Goal: Information Seeking & Learning: Find specific page/section

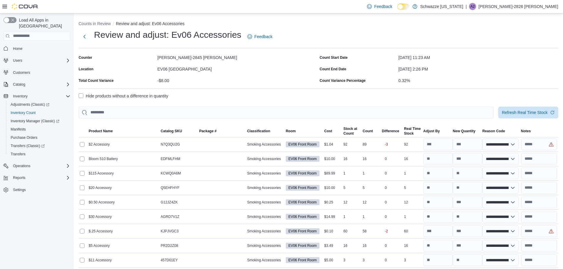
select select "**********"
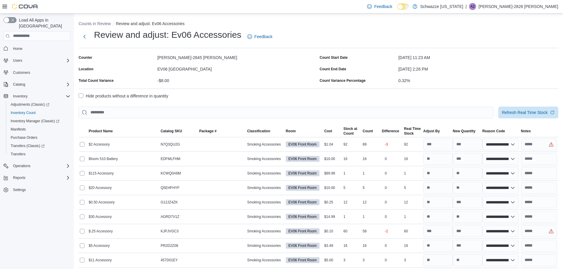
select select "**********"
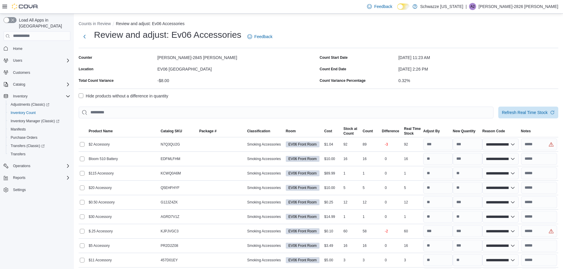
select select "**********"
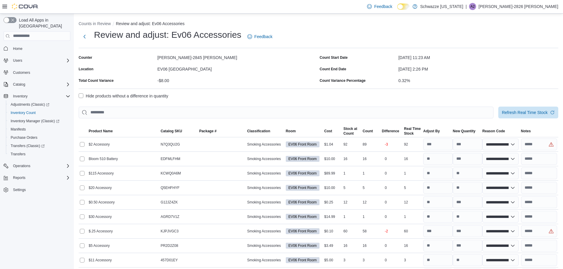
select select "**********"
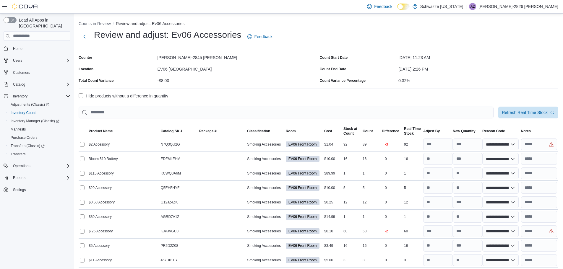
select select "**********"
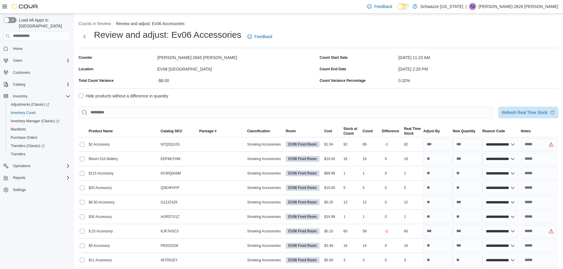
select select "**********"
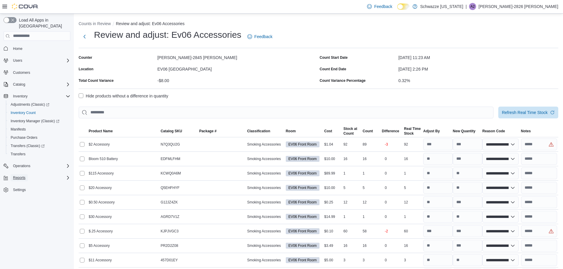
click at [18, 176] on span "Reports" at bounding box center [19, 178] width 12 height 5
click at [16, 217] on span "Reports" at bounding box center [17, 219] width 12 height 5
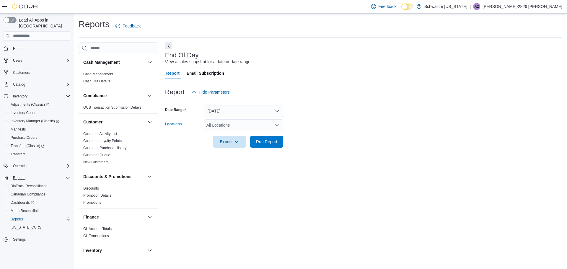
click at [244, 124] on div "All Locations" at bounding box center [243, 125] width 79 height 12
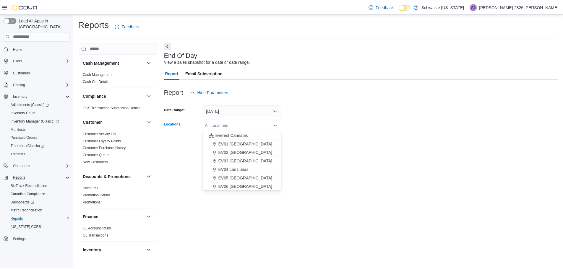
scroll to position [22, 0]
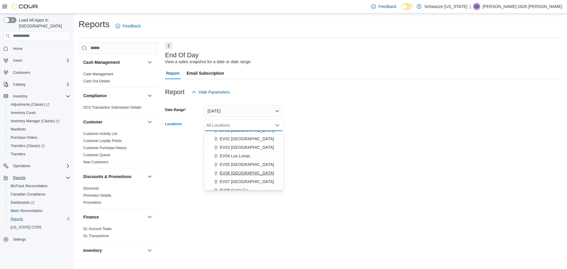
click at [255, 172] on span "EV06 Las Cruces East" at bounding box center [247, 173] width 54 height 6
click at [329, 141] on form "Date Range Today Locations EV06 Las Cruces East Combo box. Selected. EV06 Las C…" at bounding box center [363, 123] width 397 height 50
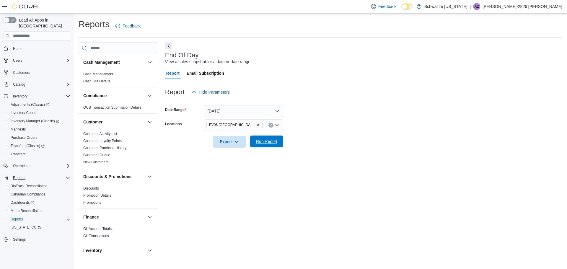
click at [266, 141] on span "Run Report" at bounding box center [266, 142] width 21 height 6
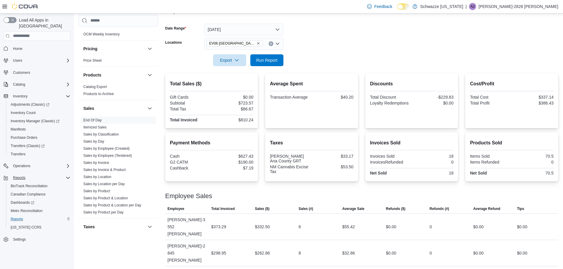
scroll to position [340, 0]
click at [109, 173] on link "Sales by Location" at bounding box center [97, 175] width 28 height 4
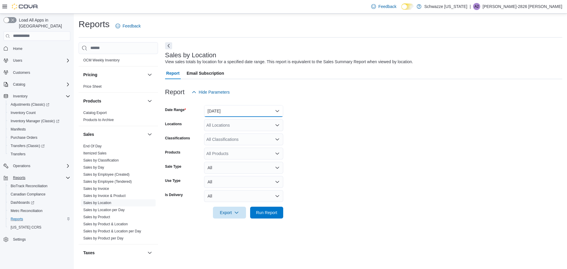
click at [233, 111] on button "Yesterday" at bounding box center [243, 111] width 79 height 12
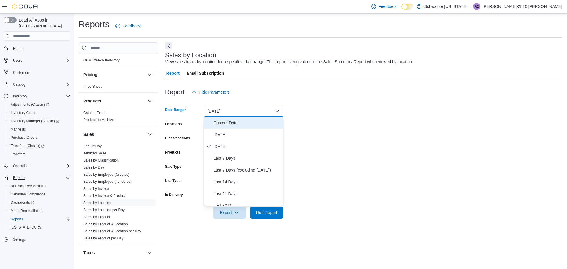
click at [231, 122] on span "Custom Date" at bounding box center [247, 122] width 67 height 7
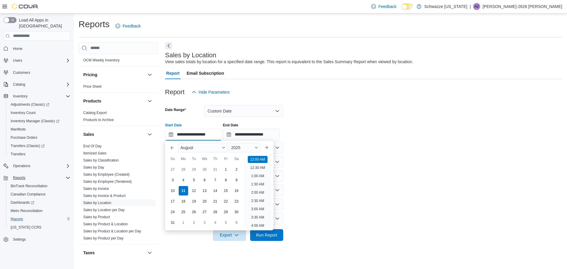
click at [196, 133] on input "**********" at bounding box center [193, 135] width 57 height 12
click at [227, 172] on div "1" at bounding box center [226, 169] width 10 height 10
type input "**********"
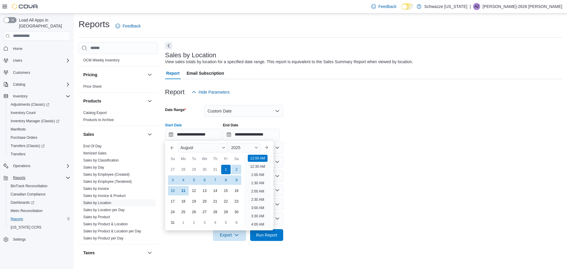
click at [321, 155] on form "**********" at bounding box center [363, 169] width 397 height 143
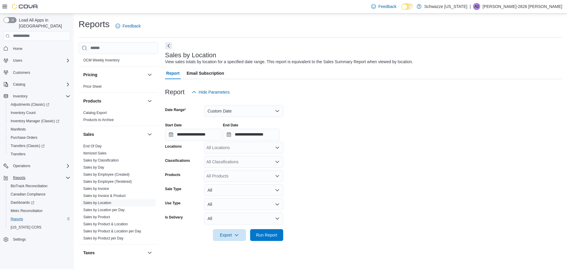
click at [243, 147] on div "All Locations" at bounding box center [243, 148] width 79 height 12
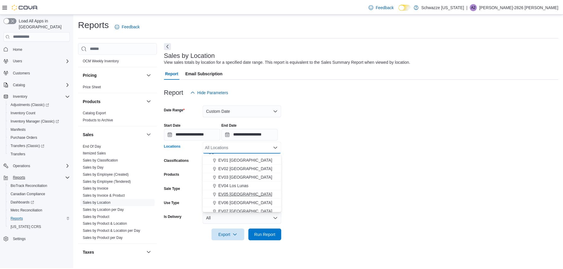
scroll to position [15, 0]
click at [256, 201] on span "EV06 Las Cruces East" at bounding box center [247, 203] width 54 height 6
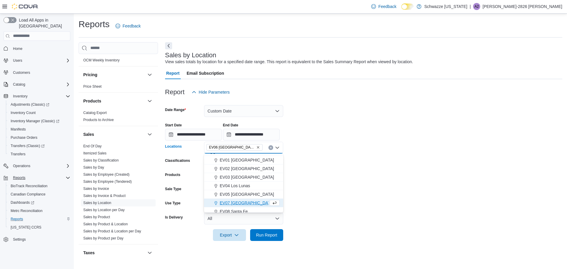
click at [331, 171] on form "**********" at bounding box center [363, 169] width 397 height 143
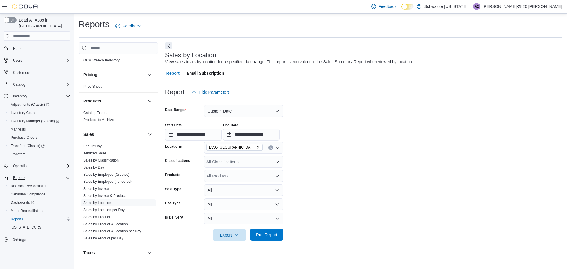
click at [273, 231] on span "Run Report" at bounding box center [267, 235] width 26 height 12
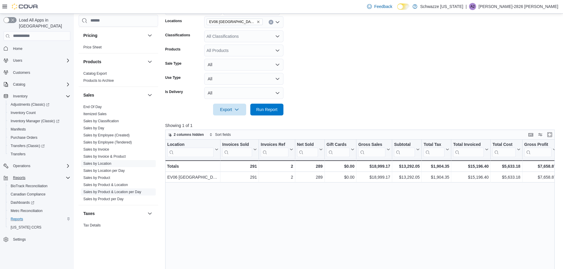
scroll to position [369, 0]
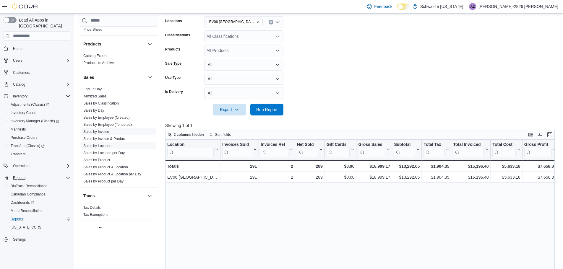
click at [110, 131] on span "Sales by Invoice" at bounding box center [118, 131] width 75 height 7
click at [100, 131] on link "Sales by Invoice" at bounding box center [96, 132] width 26 height 4
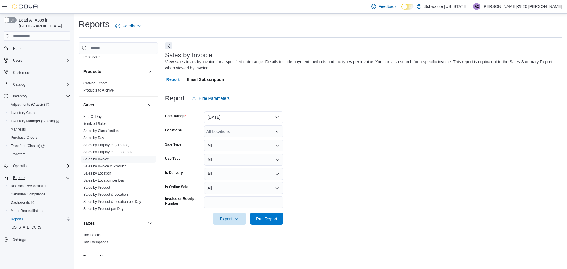
click at [229, 118] on button "Yesterday" at bounding box center [243, 117] width 79 height 12
click at [310, 144] on form "Date Range Yesterday Locations All Locations Sale Type All Use Type All Is Deli…" at bounding box center [363, 164] width 397 height 121
click at [235, 117] on button "Yesterday" at bounding box center [243, 117] width 79 height 12
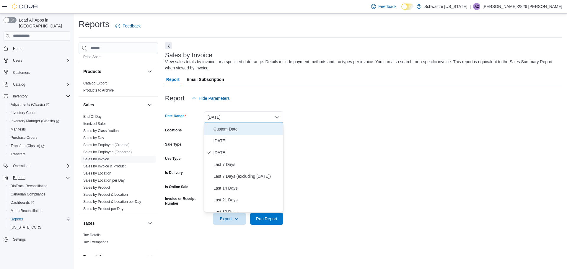
click at [225, 131] on span "Custom Date" at bounding box center [247, 129] width 67 height 7
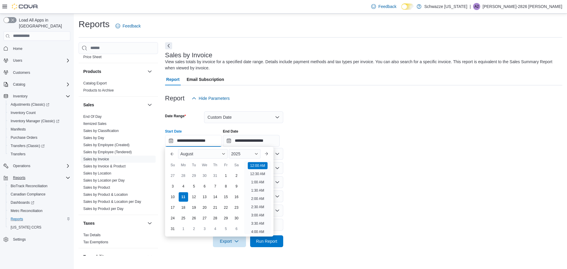
click at [196, 141] on input "**********" at bounding box center [193, 141] width 57 height 12
click at [224, 175] on div "1" at bounding box center [226, 175] width 10 height 10
type input "**********"
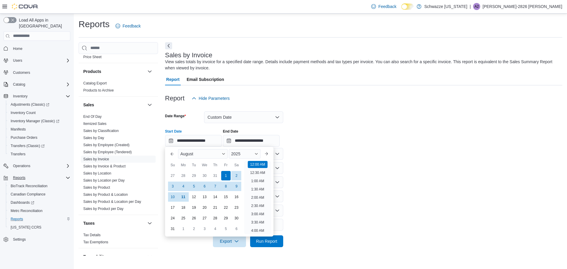
click at [304, 168] on form "**********" at bounding box center [363, 175] width 397 height 143
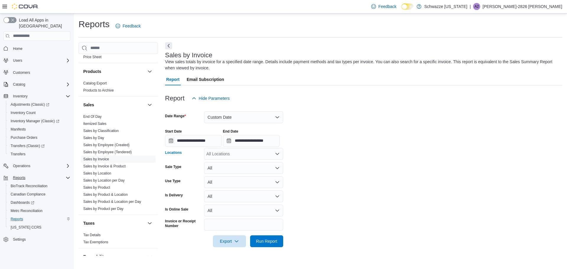
click at [257, 154] on div "All Locations" at bounding box center [243, 154] width 79 height 12
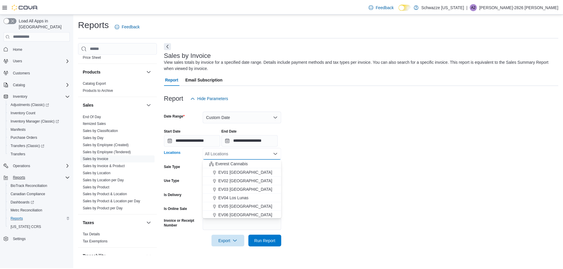
scroll to position [22, 0]
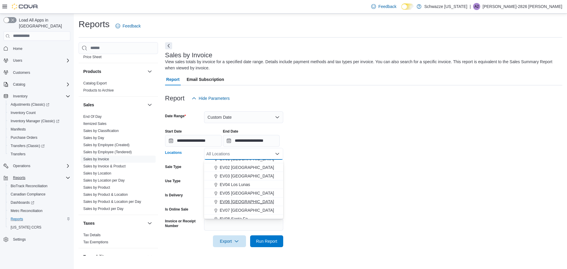
click at [257, 200] on span "EV06 Las Cruces East" at bounding box center [247, 202] width 54 height 6
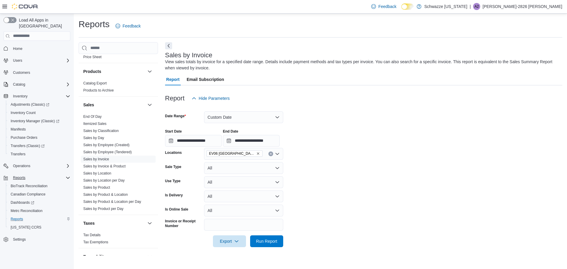
click at [329, 186] on form "**********" at bounding box center [363, 175] width 397 height 143
click at [269, 243] on span "Run Report" at bounding box center [266, 241] width 21 height 6
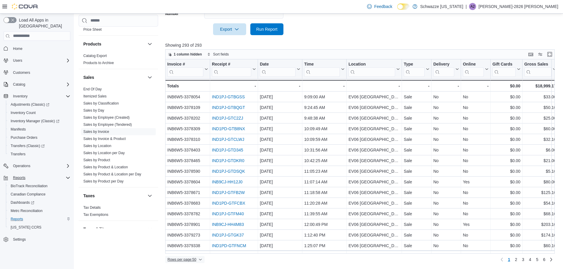
click at [186, 262] on span "Rows per page : 50" at bounding box center [182, 259] width 29 height 5
click at [196, 250] on span "100 rows" at bounding box center [192, 248] width 19 height 5
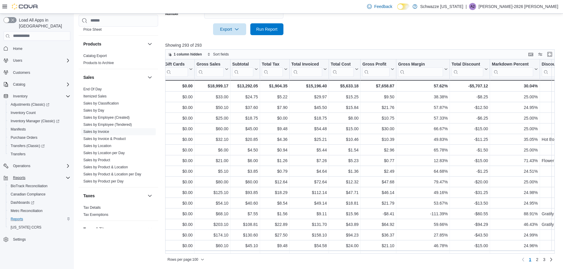
scroll to position [0, 333]
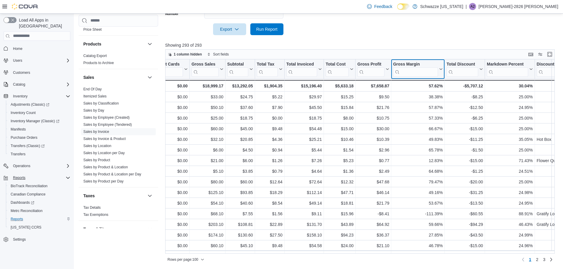
click at [441, 69] on icon at bounding box center [440, 69] width 5 height 4
click at [422, 98] on span "Sort High-Low" at bounding box center [422, 98] width 22 height 5
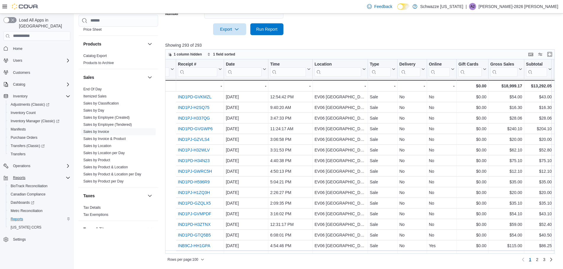
scroll to position [0, 0]
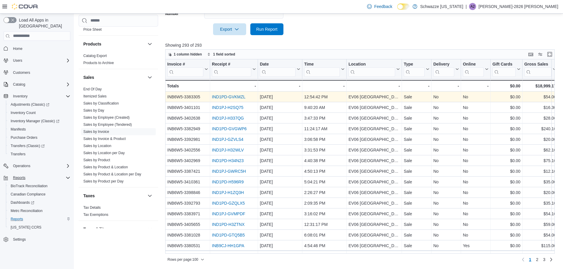
click at [238, 97] on link "IND1PD-GVKMZL" at bounding box center [229, 97] width 34 height 5
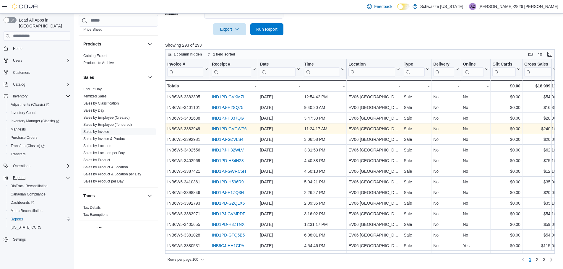
click at [233, 129] on link "IND1PD-GVGWP6" at bounding box center [229, 128] width 35 height 5
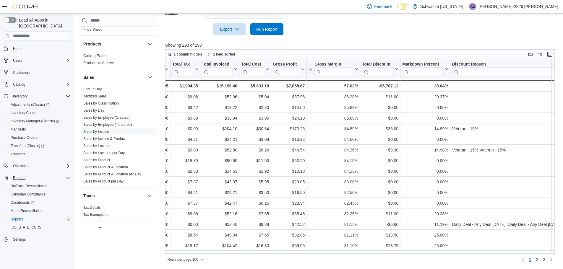
scroll to position [0, 418]
click at [446, 69] on icon at bounding box center [444, 69] width 5 height 4
click at [430, 97] on span "Sort High-Low" at bounding box center [428, 98] width 22 height 5
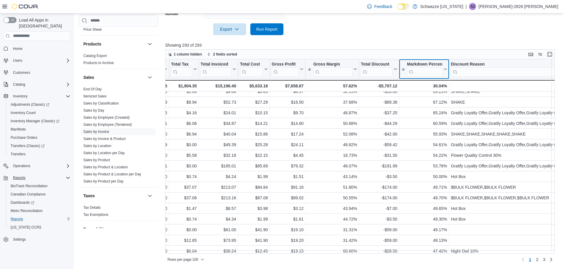
scroll to position [222, 418]
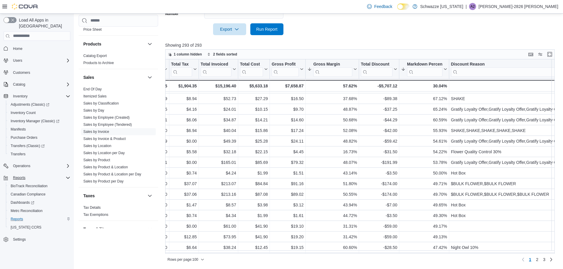
click at [516, 68] on input "search" at bounding box center [506, 71] width 110 height 9
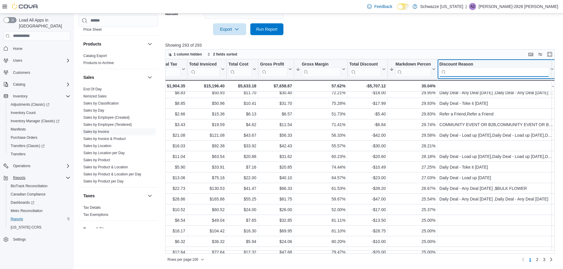
scroll to position [904, 430]
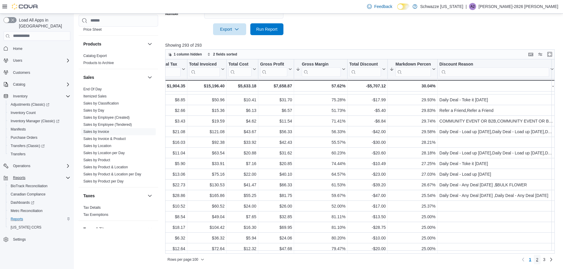
click at [538, 260] on span "2" at bounding box center [537, 260] width 2 height 6
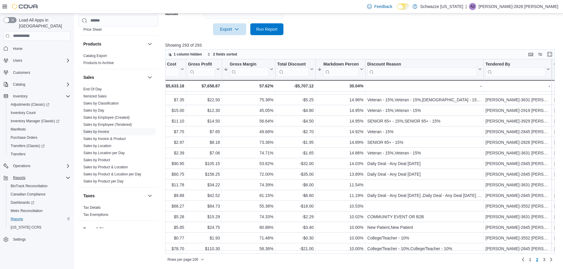
scroll to position [904, 502]
click at [545, 260] on span "3" at bounding box center [544, 260] width 2 height 6
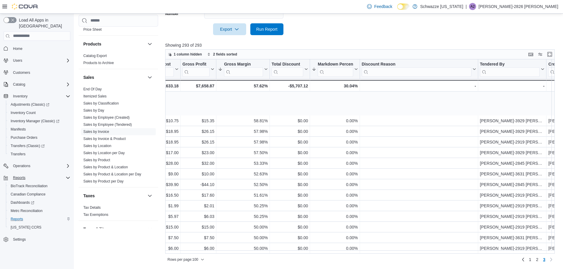
scroll to position [830, 508]
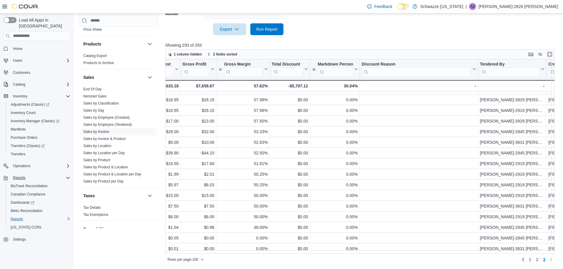
click at [446, 41] on div at bounding box center [362, 38] width 394 height 7
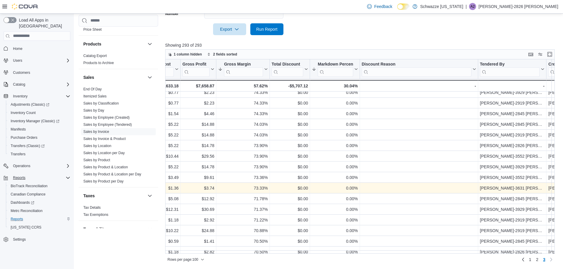
scroll to position [401, 508]
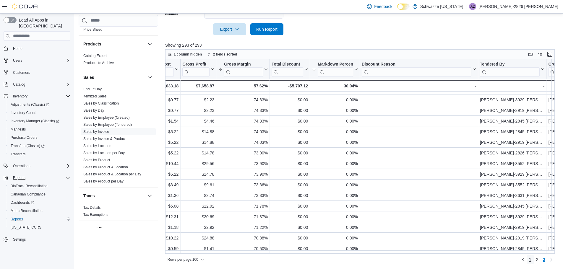
drag, startPoint x: 536, startPoint y: 260, endPoint x: 415, endPoint y: 256, distance: 120.9
click at [534, 260] on link "1" at bounding box center [530, 259] width 7 height 9
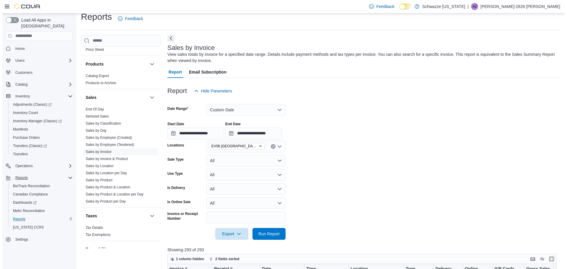
scroll to position [0, 0]
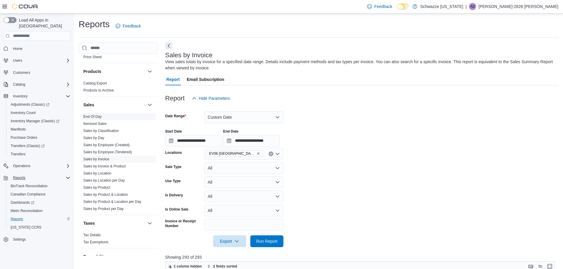
click at [94, 115] on link "End Of Day" at bounding box center [92, 117] width 18 height 4
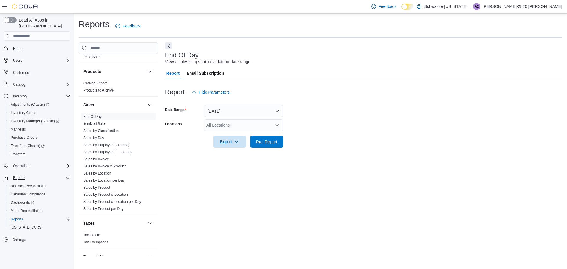
click at [238, 128] on div "All Locations" at bounding box center [243, 125] width 79 height 12
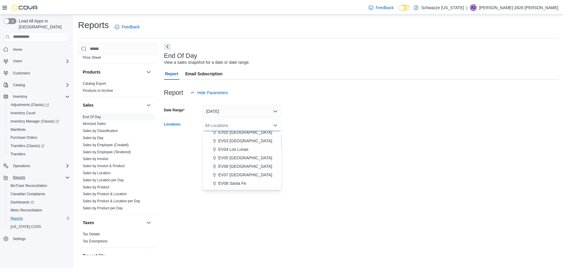
scroll to position [30, 0]
click at [253, 163] on span "EV06 Las Cruces East" at bounding box center [247, 166] width 54 height 6
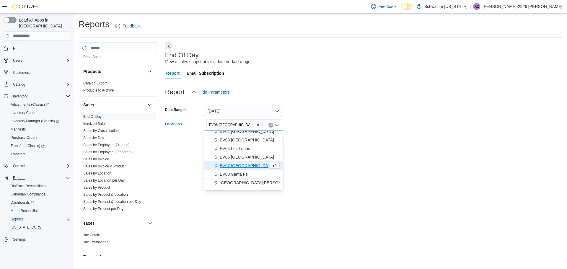
click at [295, 155] on div "End Of Day View a sales snapshot for a date or date range. Report Email Subscri…" at bounding box center [363, 149] width 397 height 214
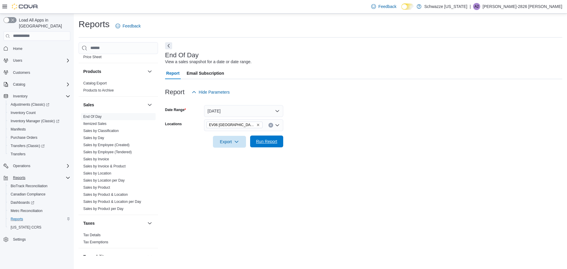
click at [265, 139] on span "Run Report" at bounding box center [266, 142] width 21 height 6
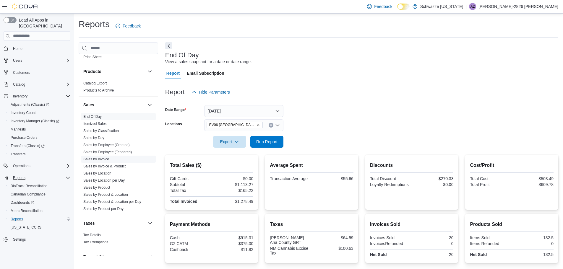
click at [117, 162] on span "Sales by Invoice" at bounding box center [118, 159] width 75 height 7
click at [100, 158] on link "Sales by Invoice" at bounding box center [96, 159] width 26 height 4
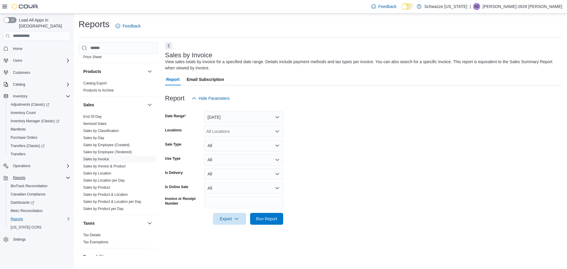
click at [237, 130] on div "All Locations" at bounding box center [243, 132] width 79 height 12
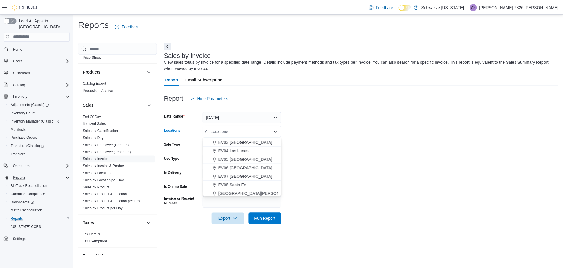
scroll to position [37, 0]
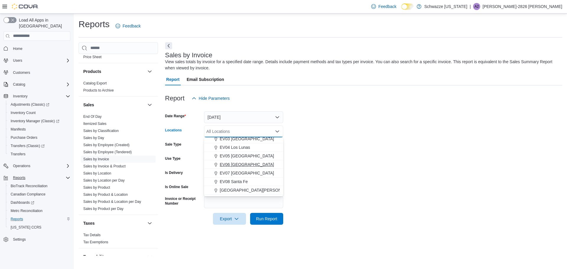
click at [252, 163] on span "EV06 Las Cruces East" at bounding box center [247, 165] width 54 height 6
click at [312, 148] on form "Date Range Yesterday Locations EV06 Las Cruces East Combo box. Selected. EV06 L…" at bounding box center [363, 164] width 397 height 121
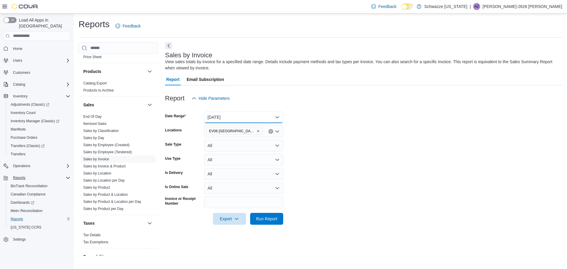
click at [254, 117] on button "Yesterday" at bounding box center [243, 117] width 79 height 12
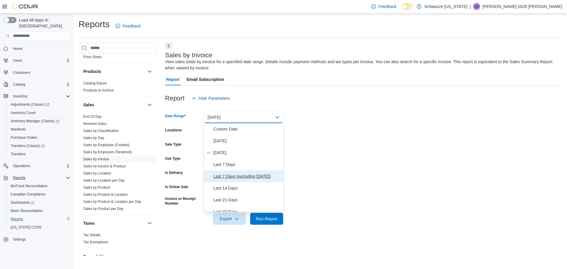
click at [237, 175] on span "Last 7 Days (excluding today)" at bounding box center [247, 176] width 67 height 7
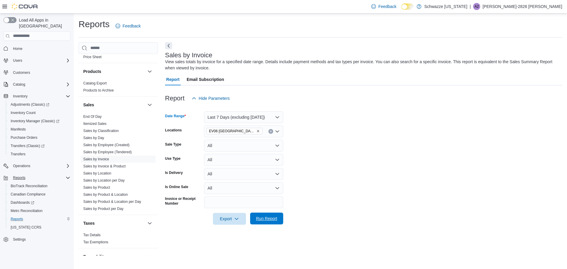
click at [261, 221] on span "Run Report" at bounding box center [266, 219] width 21 height 6
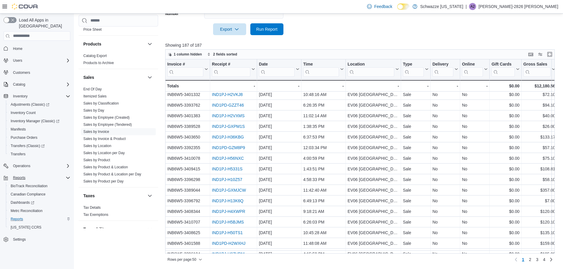
scroll to position [66, 0]
click at [200, 259] on icon "button" at bounding box center [201, 260] width 4 height 4
click at [194, 249] on span "100 rows" at bounding box center [192, 248] width 19 height 5
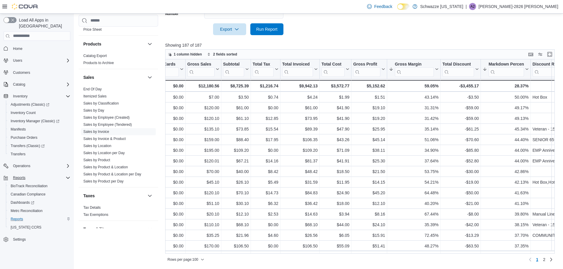
scroll to position [170, 363]
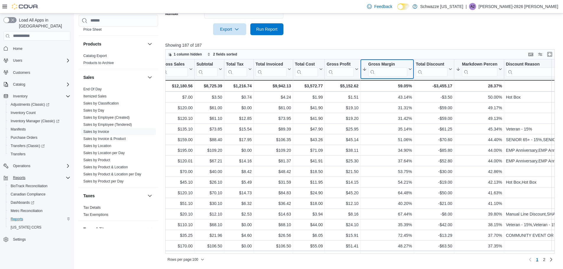
click at [409, 70] on icon at bounding box center [409, 69] width 5 height 4
click at [391, 92] on span "Sort Low-High" at bounding box center [391, 91] width 22 height 5
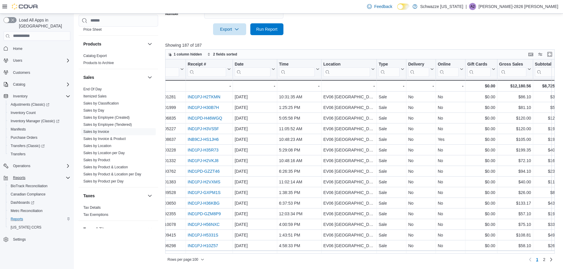
scroll to position [0, 16]
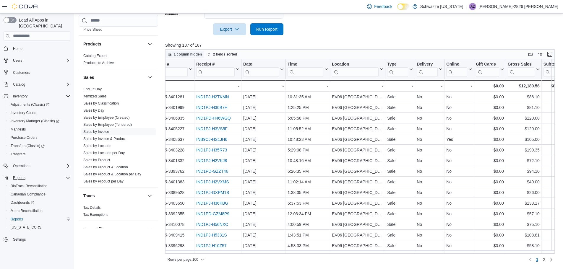
click at [191, 54] on span "1 column hidden" at bounding box center [188, 54] width 28 height 5
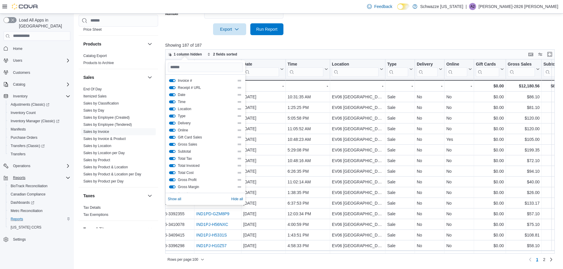
click at [173, 108] on button "Location" at bounding box center [172, 109] width 7 height 3
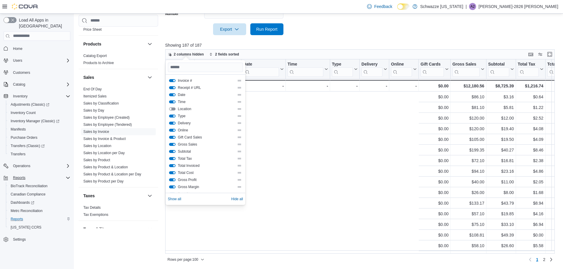
scroll to position [0, 334]
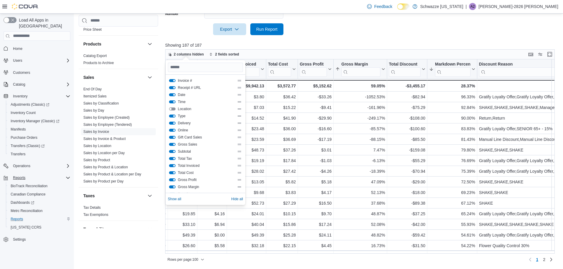
click at [173, 108] on button "Location" at bounding box center [172, 109] width 7 height 3
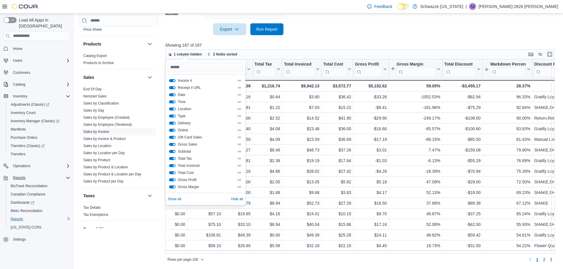
click at [173, 108] on button "Location" at bounding box center [172, 109] width 7 height 3
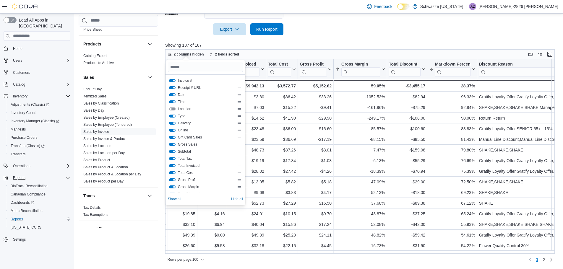
click at [173, 116] on button "Type" at bounding box center [172, 116] width 7 height 3
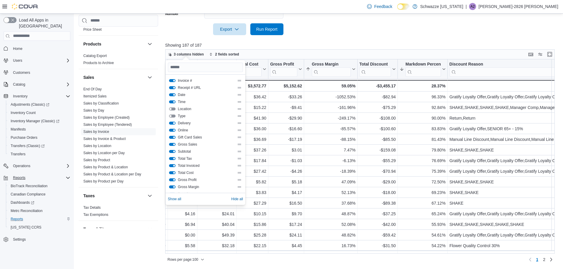
click at [174, 124] on button "Delivery" at bounding box center [172, 123] width 7 height 3
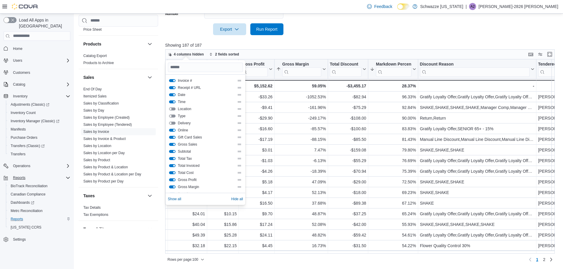
click at [173, 130] on button "Online" at bounding box center [172, 130] width 7 height 3
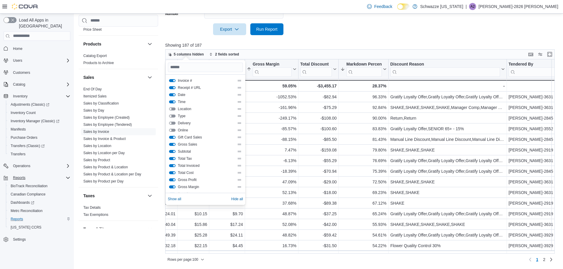
click at [174, 137] on button "Gift Card Sales" at bounding box center [172, 137] width 7 height 3
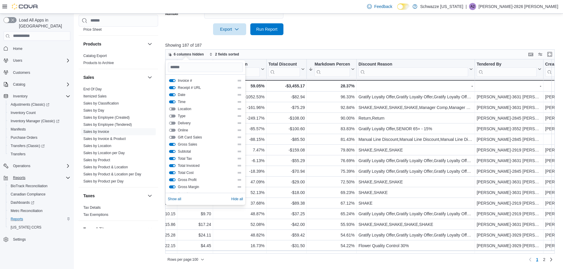
click at [174, 142] on div "Gross Sales" at bounding box center [205, 144] width 73 height 5
click at [173, 145] on button "Gross Sales" at bounding box center [172, 144] width 7 height 3
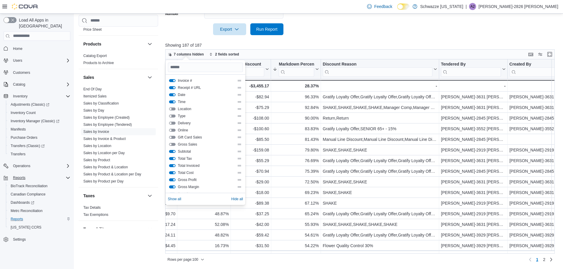
click at [174, 157] on button "Total Tax" at bounding box center [172, 158] width 7 height 3
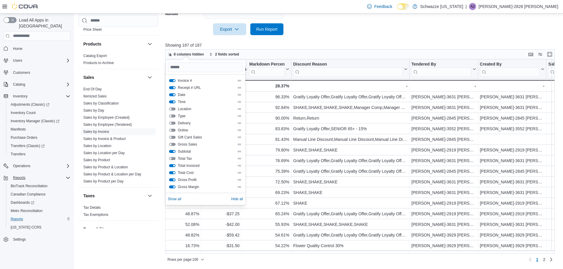
click at [174, 172] on button "Total Cost" at bounding box center [172, 172] width 7 height 3
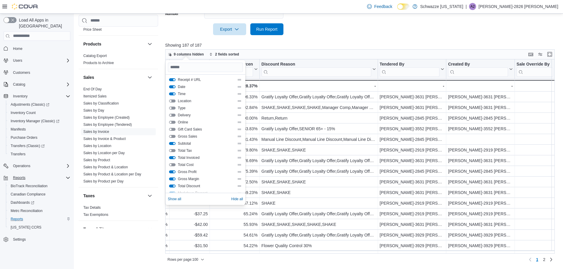
scroll to position [30, 0]
click at [173, 150] on button "Gross Profit" at bounding box center [172, 150] width 7 height 3
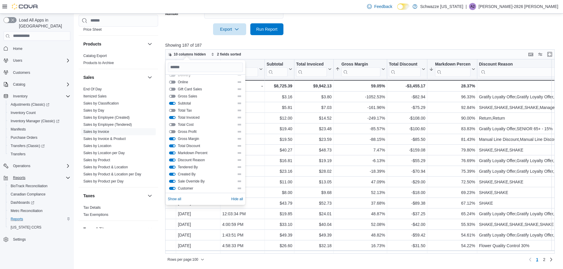
scroll to position [52, 0]
click at [173, 171] on button "Created By" at bounding box center [172, 170] width 7 height 3
click at [174, 141] on button "Sale Override By" at bounding box center [172, 140] width 7 height 3
click at [174, 149] on button "Customer" at bounding box center [172, 148] width 7 height 3
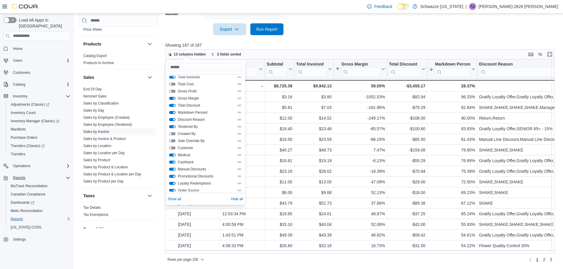
click at [174, 155] on button "Medical" at bounding box center [172, 155] width 7 height 3
click at [174, 161] on button "Cashback" at bounding box center [172, 162] width 7 height 3
click at [173, 169] on button "Manual Discounts" at bounding box center [172, 169] width 7 height 3
click at [173, 153] on button "Manual Discounts" at bounding box center [172, 154] width 7 height 3
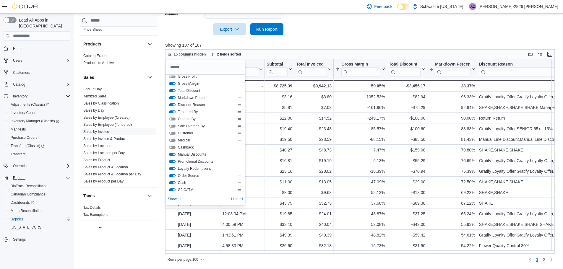
click at [174, 176] on button "Order Source" at bounding box center [172, 175] width 7 height 3
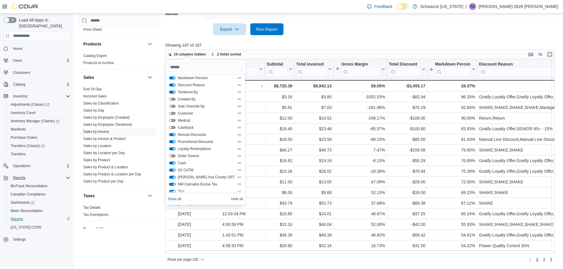
scroll to position [126, 0]
click at [173, 162] on button "Cash" at bounding box center [172, 160] width 7 height 3
click at [173, 167] on button "G2 CATM" at bounding box center [172, 167] width 7 height 3
click at [173, 174] on button "Dona Ana County GRT" at bounding box center [172, 174] width 7 height 3
click at [173, 181] on button "NM Cannabis Excise Tax" at bounding box center [172, 182] width 7 height 3
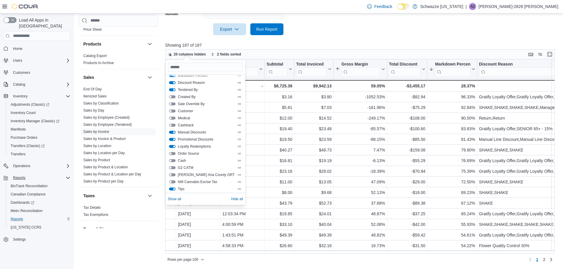
scroll to position [135, 0]
click at [174, 180] on button "Tips" at bounding box center [172, 179] width 7 height 3
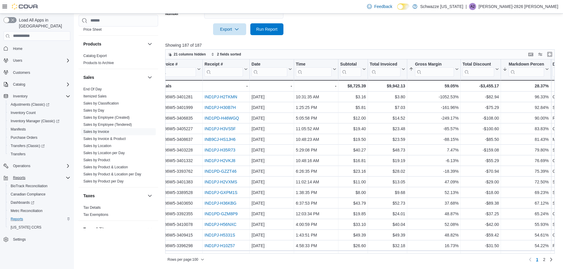
scroll to position [0, 0]
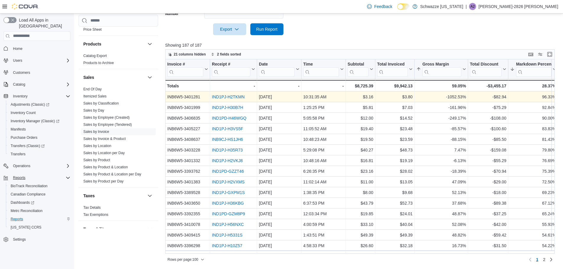
click at [228, 97] on link "IND1PJ-H2TKMN" at bounding box center [228, 97] width 33 height 5
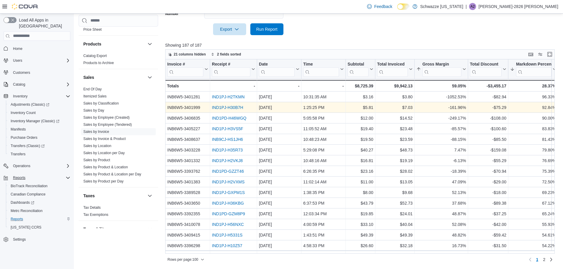
click at [222, 107] on link "IND1PJ-H30B7H" at bounding box center [227, 107] width 31 height 5
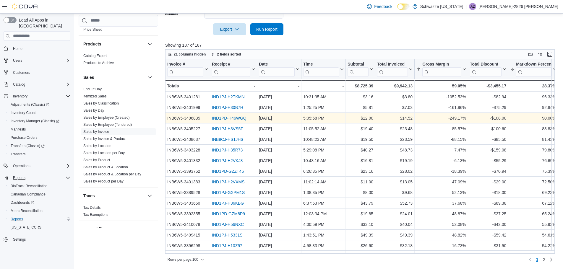
click at [231, 117] on link "IND1PD-H46WGQ" at bounding box center [229, 118] width 35 height 5
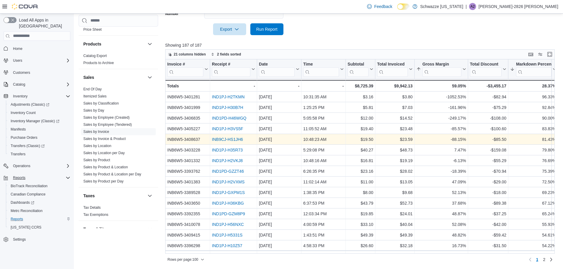
click at [234, 139] on link "INB9CJ-HS1JH6" at bounding box center [227, 139] width 31 height 5
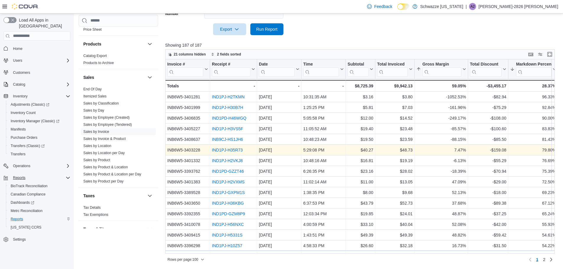
click at [228, 151] on link "IND1PJ-H35R73" at bounding box center [227, 150] width 31 height 5
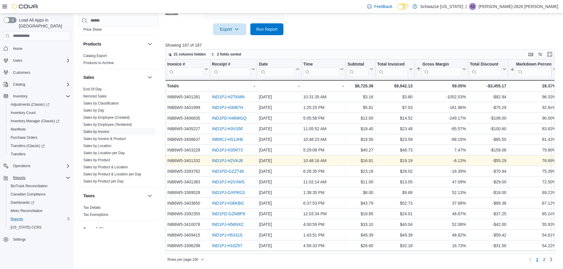
click at [232, 160] on link "IND1PJ-H2VKJ8" at bounding box center [227, 160] width 31 height 5
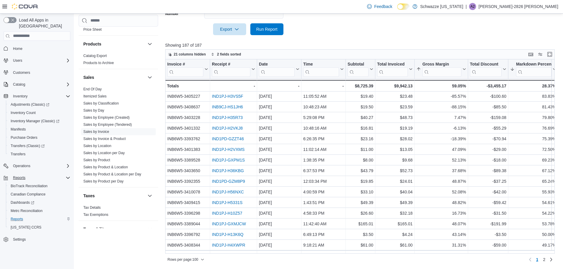
scroll to position [59, 0]
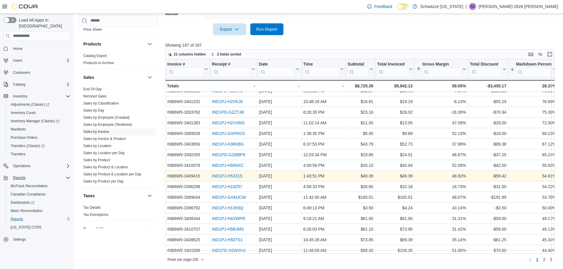
click at [234, 175] on link "IND1PJ-H5331S" at bounding box center [227, 176] width 31 height 5
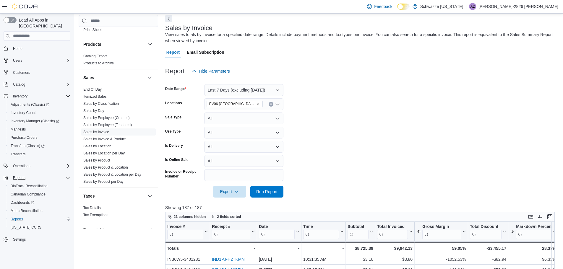
scroll to position [20, 0]
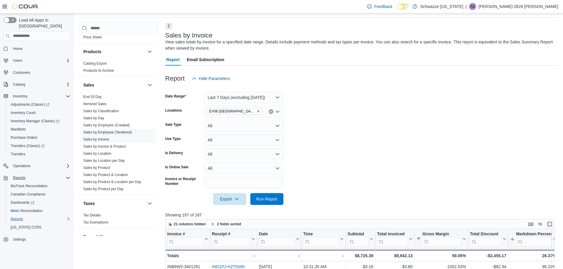
click at [117, 131] on link "Sales by Employee (Tendered)" at bounding box center [107, 132] width 48 height 4
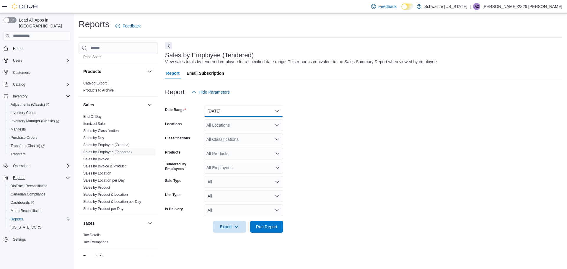
click at [223, 110] on button "Yesterday" at bounding box center [243, 111] width 79 height 12
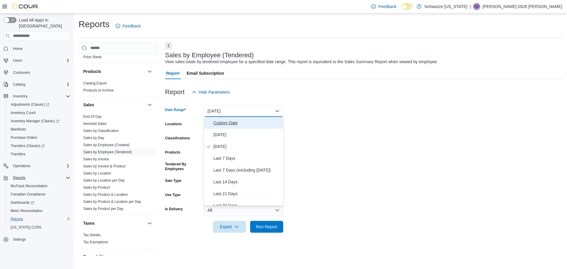
click at [224, 123] on span "Custom Date" at bounding box center [247, 122] width 67 height 7
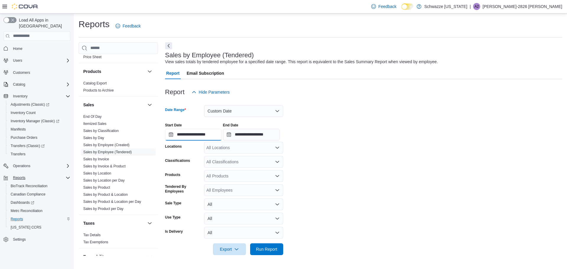
click at [197, 132] on input "**********" at bounding box center [193, 135] width 57 height 12
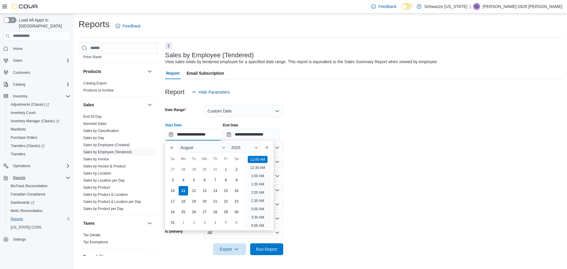
scroll to position [18, 0]
click at [170, 178] on div "3" at bounding box center [173, 180] width 10 height 10
click at [239, 181] on div "9" at bounding box center [236, 180] width 10 height 10
click at [319, 170] on form "**********" at bounding box center [363, 176] width 397 height 157
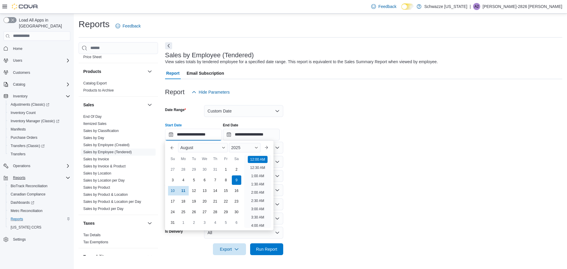
click at [187, 134] on input "**********" at bounding box center [193, 135] width 57 height 12
click at [170, 178] on div "3" at bounding box center [173, 180] width 10 height 10
type input "**********"
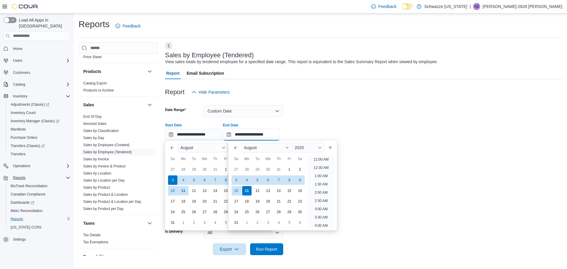
click at [259, 133] on input "**********" at bounding box center [251, 135] width 57 height 12
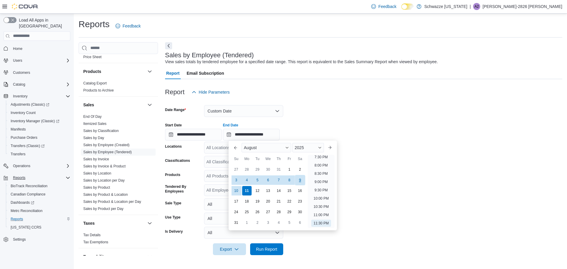
click at [301, 181] on div "9" at bounding box center [300, 180] width 10 height 10
type input "**********"
click at [369, 157] on form "**********" at bounding box center [363, 176] width 397 height 157
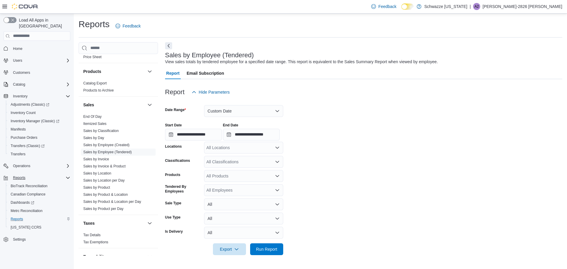
click at [234, 147] on div "All Locations" at bounding box center [243, 148] width 79 height 12
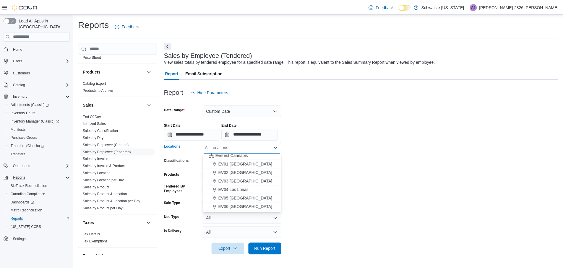
scroll to position [22, 0]
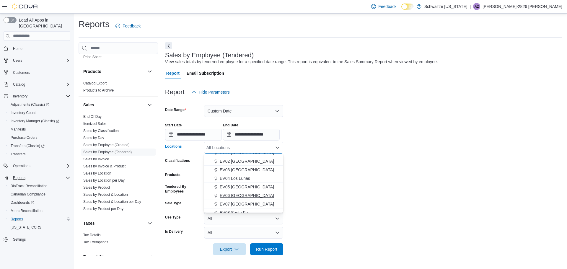
click at [259, 194] on span "EV06 Las Cruces East" at bounding box center [247, 196] width 54 height 6
click at [300, 173] on form "**********" at bounding box center [363, 176] width 397 height 157
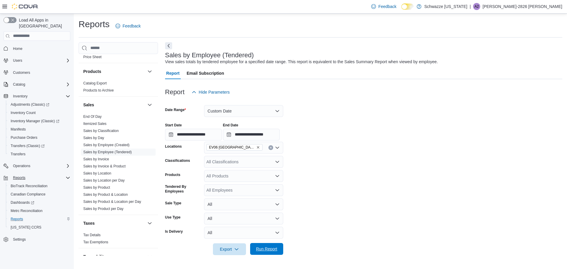
click at [259, 251] on span "Run Report" at bounding box center [266, 249] width 21 height 6
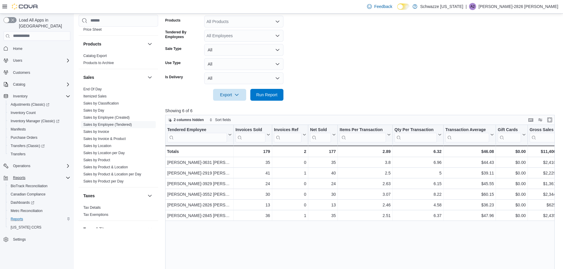
scroll to position [155, 0]
click at [200, 121] on span "2 columns hidden" at bounding box center [189, 119] width 30 height 5
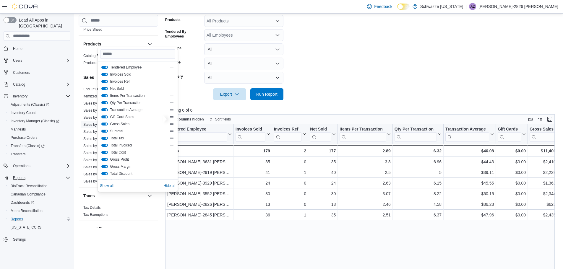
click at [107, 82] on button "Invoices Ref" at bounding box center [104, 81] width 7 height 3
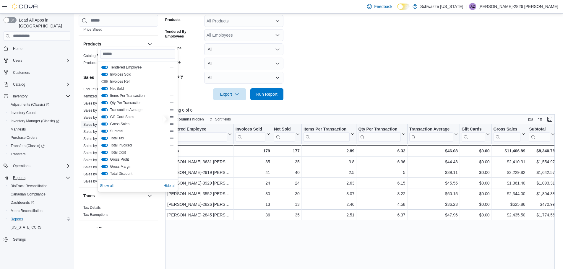
click at [105, 89] on button "Net Sold" at bounding box center [104, 88] width 7 height 3
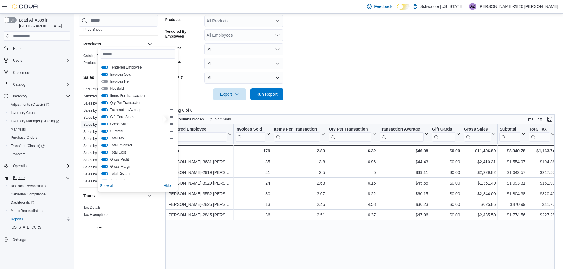
click at [107, 103] on button "Qty Per Transaction" at bounding box center [104, 102] width 7 height 3
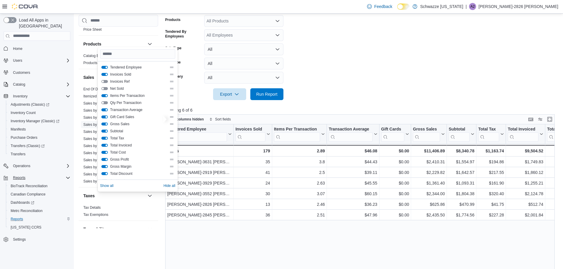
click at [106, 117] on button "Gift Card Sales" at bounding box center [104, 117] width 7 height 3
click at [106, 123] on button "Gross Sales" at bounding box center [104, 124] width 7 height 3
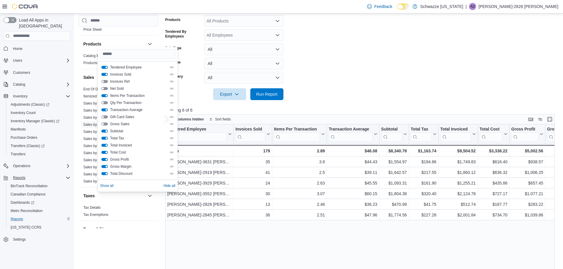
click at [105, 131] on button "Subtotal" at bounding box center [104, 131] width 7 height 3
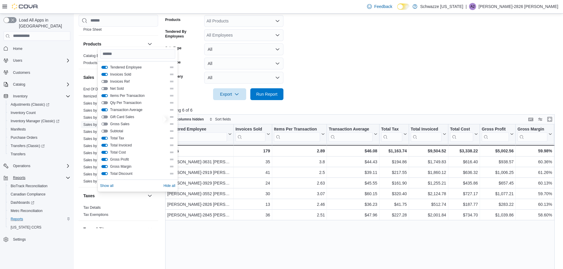
click at [106, 138] on button "Total Tax" at bounding box center [104, 138] width 7 height 3
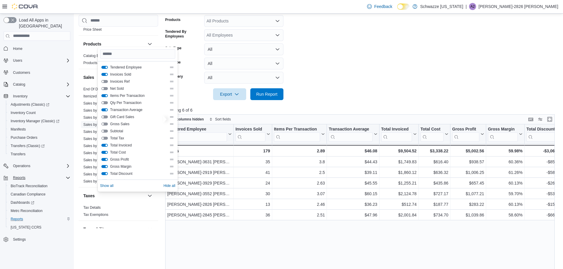
click at [105, 145] on button "Total Invoiced" at bounding box center [104, 145] width 7 height 3
click at [105, 152] on button "Total Cost" at bounding box center [104, 152] width 7 height 3
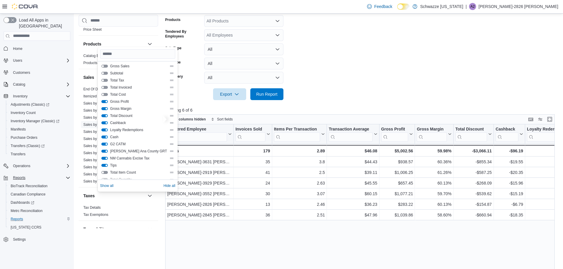
scroll to position [56, 0]
click at [105, 103] on button "Gross Profit" at bounding box center [104, 103] width 7 height 3
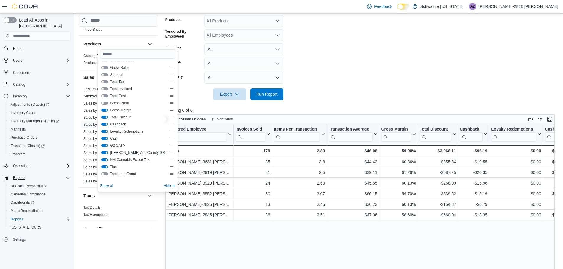
click at [106, 131] on button "Loyalty Redemptions" at bounding box center [104, 131] width 7 height 3
click at [106, 137] on button "Cash" at bounding box center [104, 138] width 7 height 3
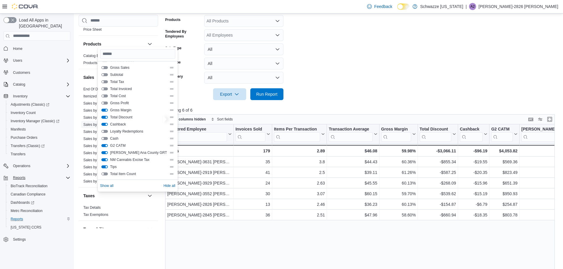
click at [105, 143] on div "G2 CATM" at bounding box center [137, 145] width 73 height 5
click at [105, 146] on button "G2 CATM" at bounding box center [104, 145] width 7 height 3
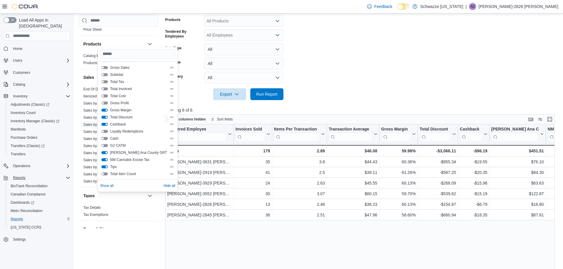
click at [105, 153] on button "Dona Ana County GRT" at bounding box center [104, 152] width 7 height 3
click at [106, 159] on button "NM Cannabis Excise Tax" at bounding box center [104, 159] width 7 height 3
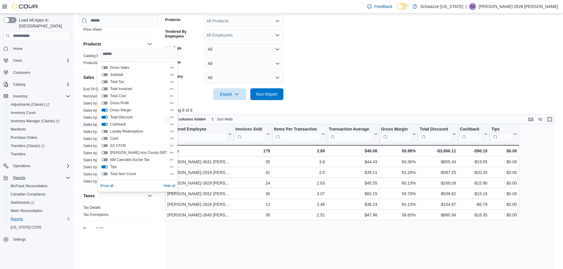
click at [106, 166] on button "Tips" at bounding box center [104, 166] width 7 height 3
click at [368, 93] on form "**********" at bounding box center [362, 21] width 394 height 157
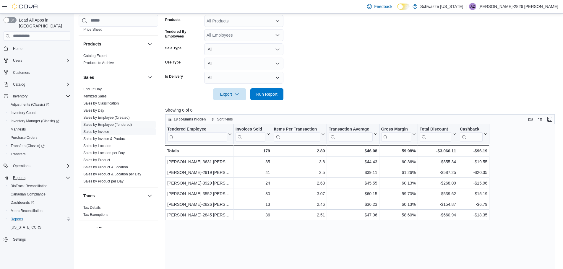
click at [111, 131] on span "Sales by Invoice" at bounding box center [118, 131] width 75 height 7
click at [99, 130] on link "Sales by Invoice" at bounding box center [96, 132] width 26 height 4
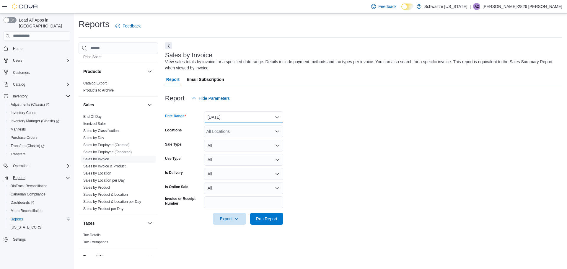
click at [235, 118] on button "Yesterday" at bounding box center [243, 117] width 79 height 12
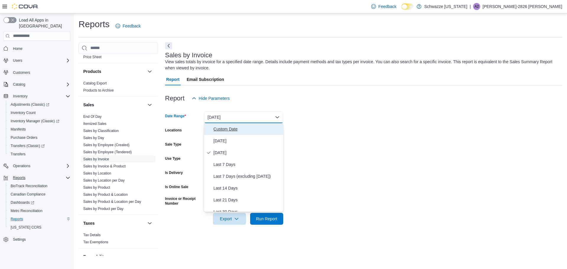
click at [232, 129] on span "Custom Date" at bounding box center [247, 129] width 67 height 7
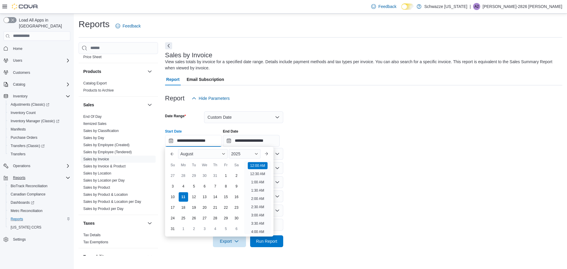
click at [193, 141] on input "**********" at bounding box center [193, 141] width 57 height 12
click at [172, 185] on div "3" at bounding box center [173, 186] width 10 height 10
type input "**********"
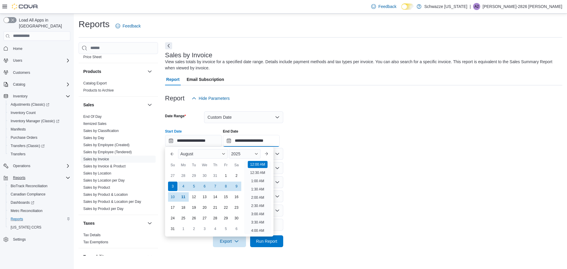
click at [250, 138] on input "**********" at bounding box center [251, 141] width 57 height 12
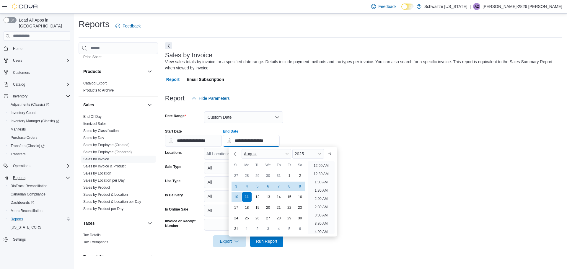
scroll to position [325, 0]
click at [298, 186] on div "9" at bounding box center [300, 186] width 10 height 10
type input "**********"
click at [342, 126] on div "**********" at bounding box center [363, 135] width 397 height 22
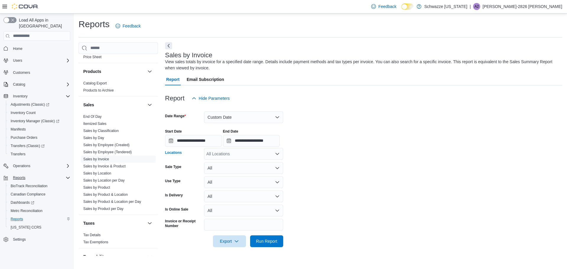
click at [233, 157] on div "All Locations" at bounding box center [243, 154] width 79 height 12
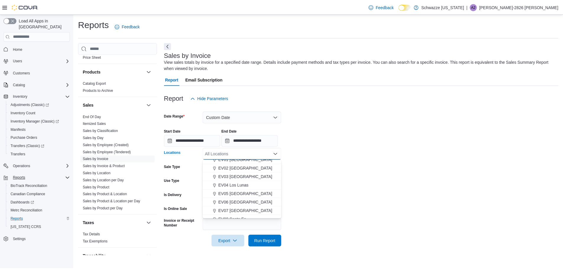
scroll to position [22, 0]
click at [254, 202] on span "EV06 Las Cruces East" at bounding box center [247, 202] width 54 height 6
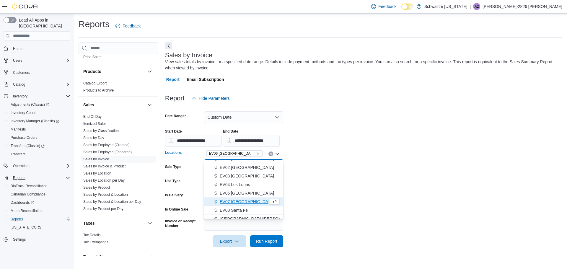
click at [341, 166] on form "**********" at bounding box center [363, 175] width 397 height 143
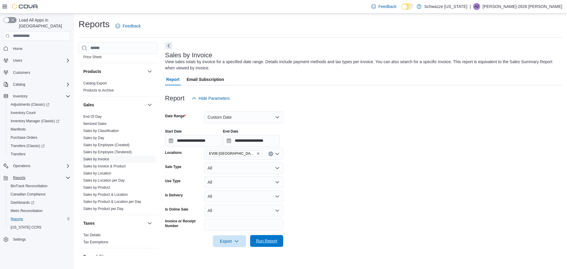
click at [260, 243] on span "Run Report" at bounding box center [266, 241] width 21 height 6
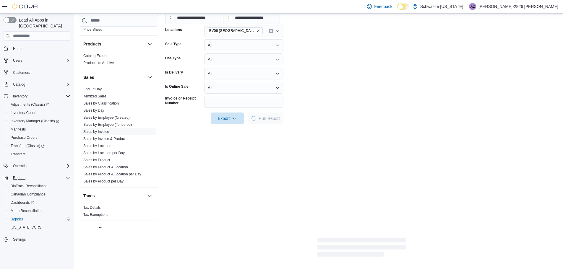
scroll to position [126, 0]
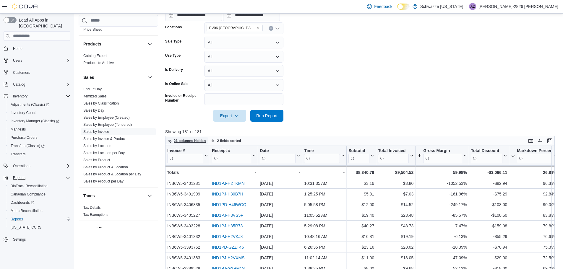
click at [189, 141] on span "21 columns hidden" at bounding box center [190, 141] width 32 height 5
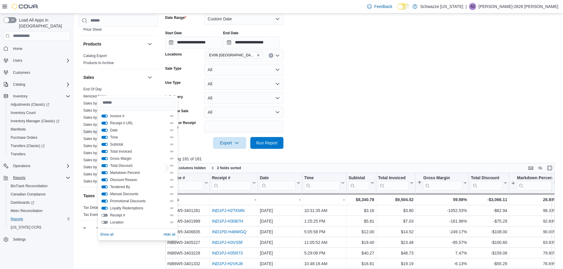
scroll to position [96, 0]
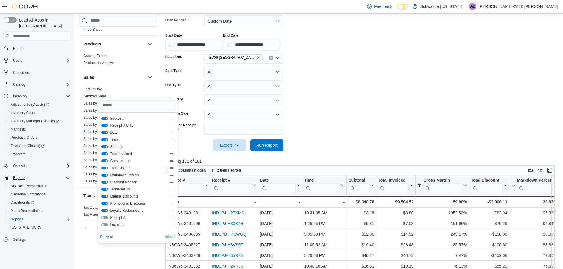
click at [105, 125] on button "Receipt # URL" at bounding box center [104, 125] width 7 height 3
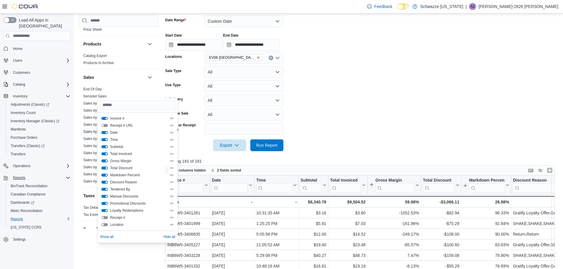
click at [105, 125] on button "Receipt # URL" at bounding box center [104, 125] width 7 height 3
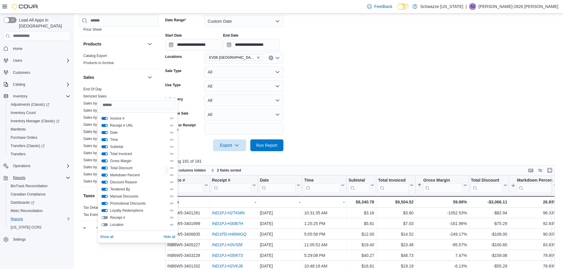
click at [105, 119] on button "Invoice #" at bounding box center [104, 118] width 7 height 3
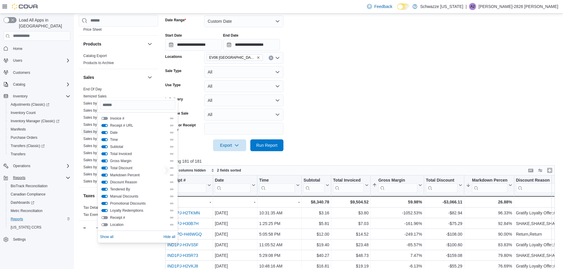
click at [107, 133] on button "Date" at bounding box center [104, 132] width 7 height 3
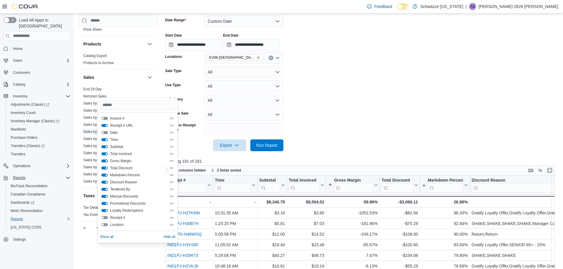
click at [106, 139] on button "Time" at bounding box center [104, 139] width 7 height 3
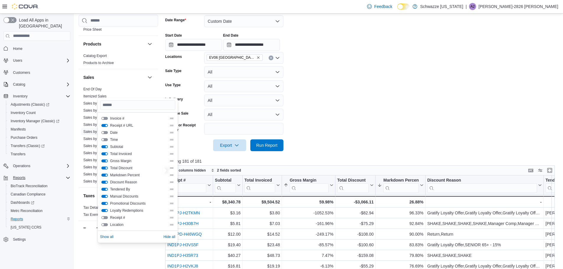
click at [107, 154] on button "Total Invoiced" at bounding box center [104, 153] width 7 height 3
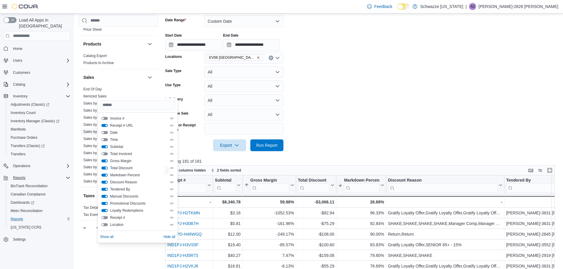
click at [107, 168] on button "Total Discount" at bounding box center [104, 168] width 7 height 3
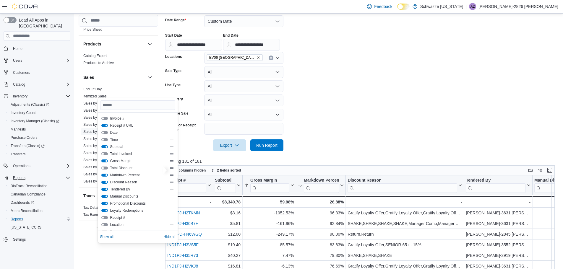
click at [106, 182] on button "Discount Reason" at bounding box center [104, 182] width 7 height 3
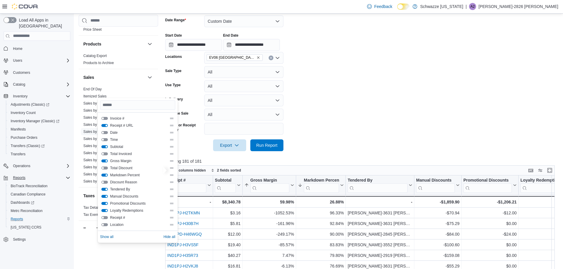
click at [105, 189] on button "Tendered By" at bounding box center [104, 189] width 7 height 3
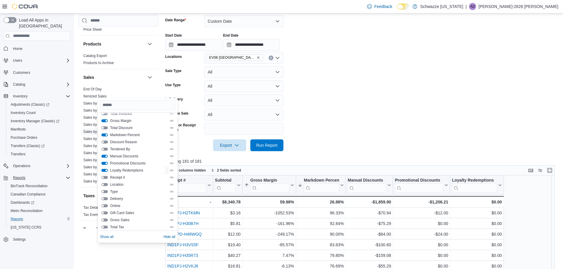
scroll to position [39, 0]
click at [106, 158] on button "Manual Discounts" at bounding box center [104, 157] width 7 height 3
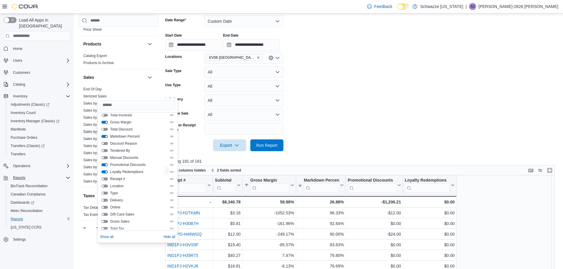
click at [106, 166] on button "Promotional Discounts" at bounding box center [104, 164] width 7 height 3
click at [107, 165] on button "Promotional Discounts" at bounding box center [104, 164] width 7 height 3
click at [104, 156] on div "Manual Discounts" at bounding box center [137, 157] width 73 height 5
click at [105, 157] on button "Manual Discounts" at bounding box center [104, 157] width 7 height 3
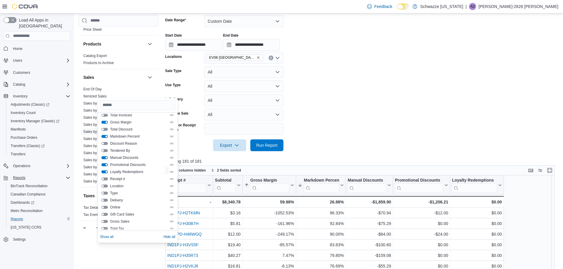
click at [105, 144] on button "Discount Reason" at bounding box center [104, 143] width 7 height 3
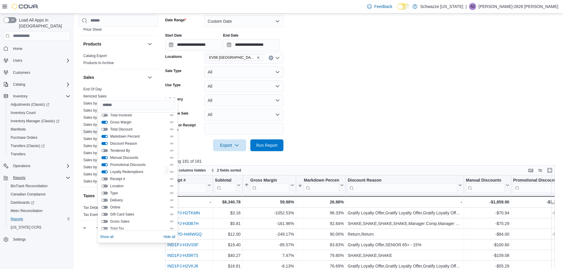
click at [105, 144] on button "Discount Reason" at bounding box center [104, 143] width 7 height 3
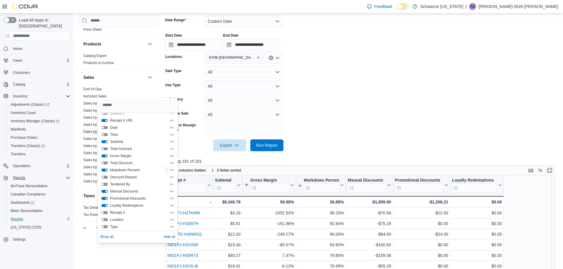
scroll to position [0, 0]
click at [430, 120] on form "**********" at bounding box center [362, 79] width 394 height 143
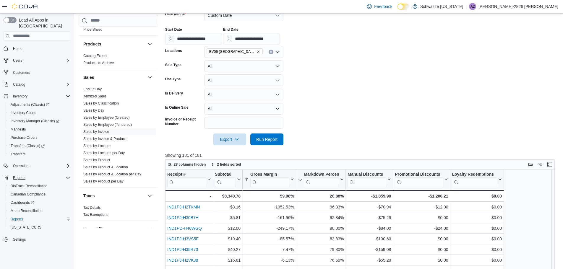
scroll to position [101, 0]
click at [190, 164] on span "28 columns hidden" at bounding box center [190, 165] width 32 height 5
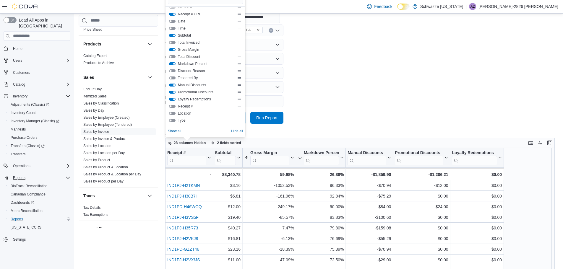
scroll to position [7, 0]
click at [173, 76] on button "Tendered By" at bounding box center [172, 76] width 7 height 3
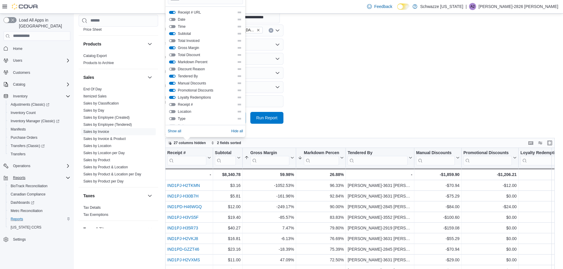
click at [369, 86] on form "**********" at bounding box center [362, 52] width 394 height 143
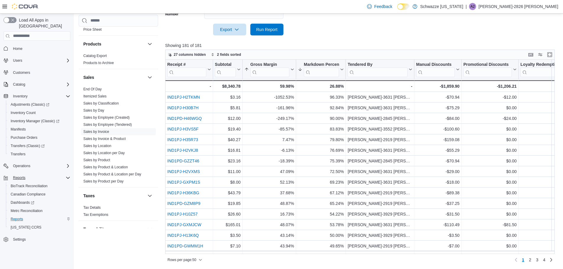
scroll to position [212, 0]
click at [384, 72] on input "search" at bounding box center [377, 71] width 60 height 9
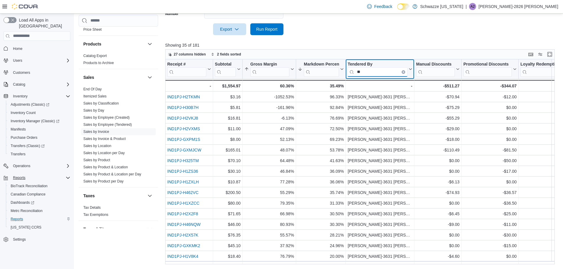
type input "*"
type input "******"
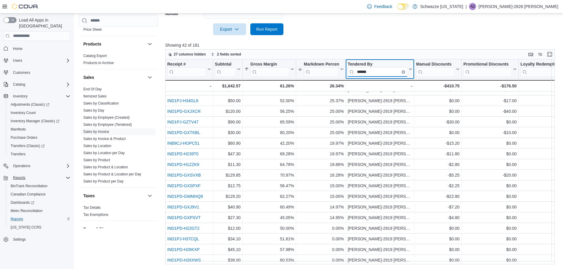
scroll to position [0, 0]
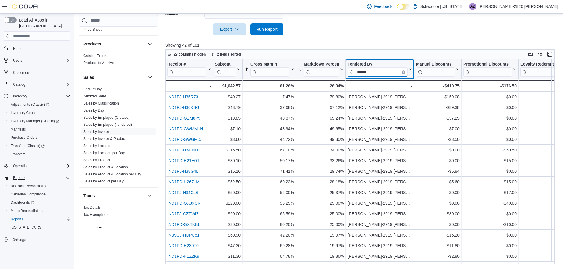
click at [375, 73] on input "******" at bounding box center [377, 71] width 60 height 9
drag, startPoint x: 361, startPoint y: 71, endPoint x: 353, endPoint y: 69, distance: 8.2
click at [353, 69] on input "******" at bounding box center [377, 71] width 60 height 9
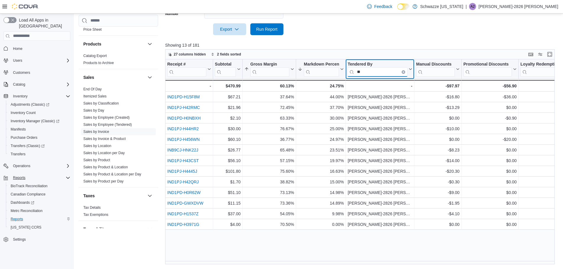
type input "*"
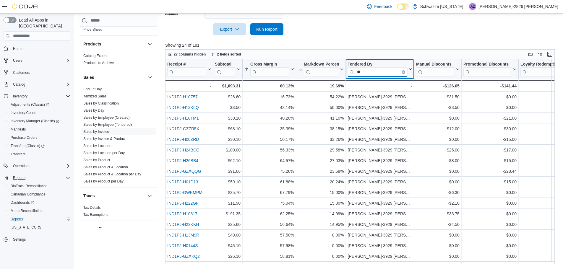
type input "*"
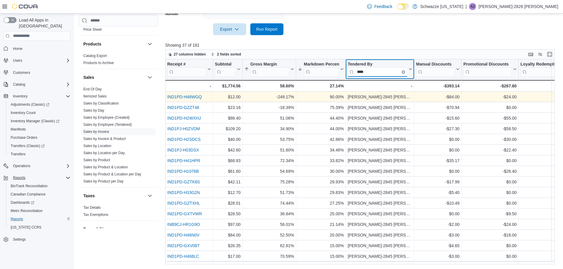
type input "****"
click at [198, 98] on link "IND1PD-H46WGQ" at bounding box center [184, 97] width 35 height 5
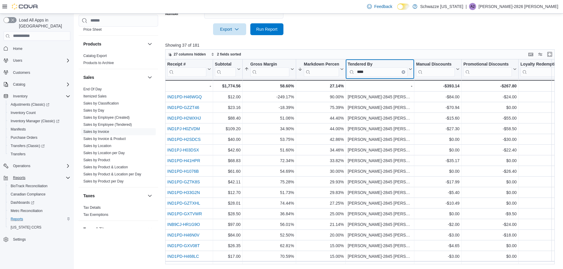
click at [403, 72] on icon "Clear input" at bounding box center [403, 71] width 1 height 1
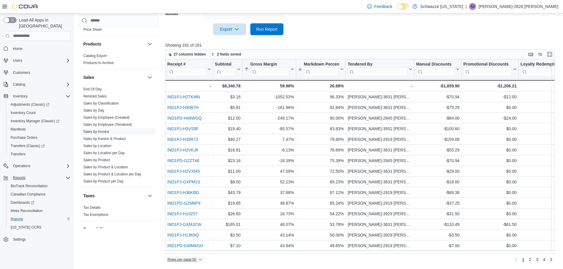
click at [194, 260] on span "Rows per page : 50" at bounding box center [182, 259] width 29 height 5
click at [197, 250] on span "100 rows" at bounding box center [192, 248] width 19 height 5
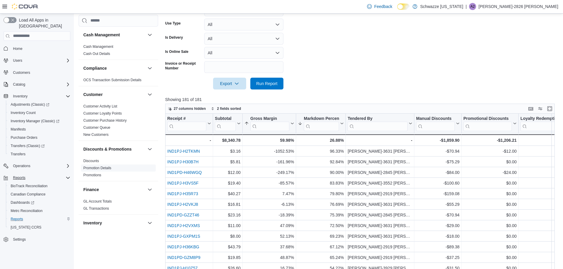
scroll to position [160, 0]
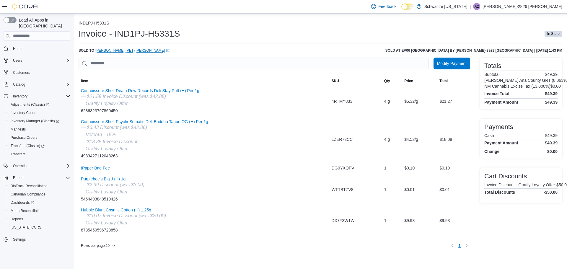
click at [119, 50] on link "James (Vet) Martin (opens in a new tab or window)" at bounding box center [132, 50] width 74 height 5
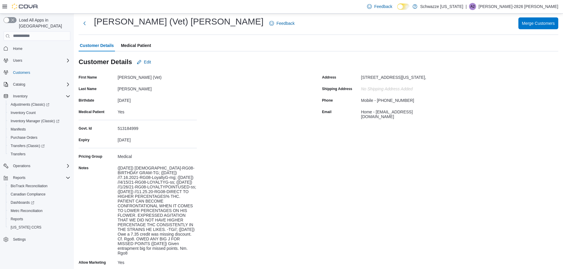
scroll to position [15, 0]
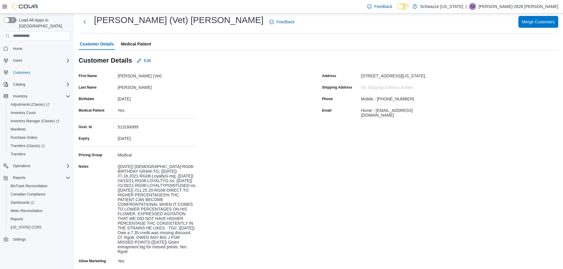
click at [142, 46] on span "Medical Patient" at bounding box center [136, 44] width 30 height 12
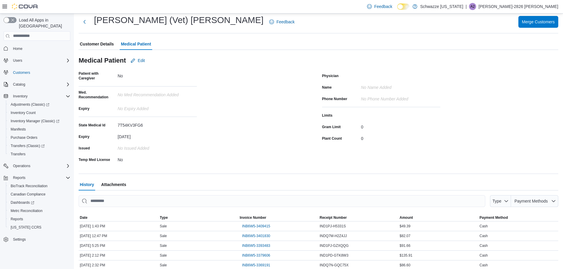
click at [97, 44] on span "Customer Details" at bounding box center [97, 44] width 34 height 12
